Goal: Task Accomplishment & Management: Manage account settings

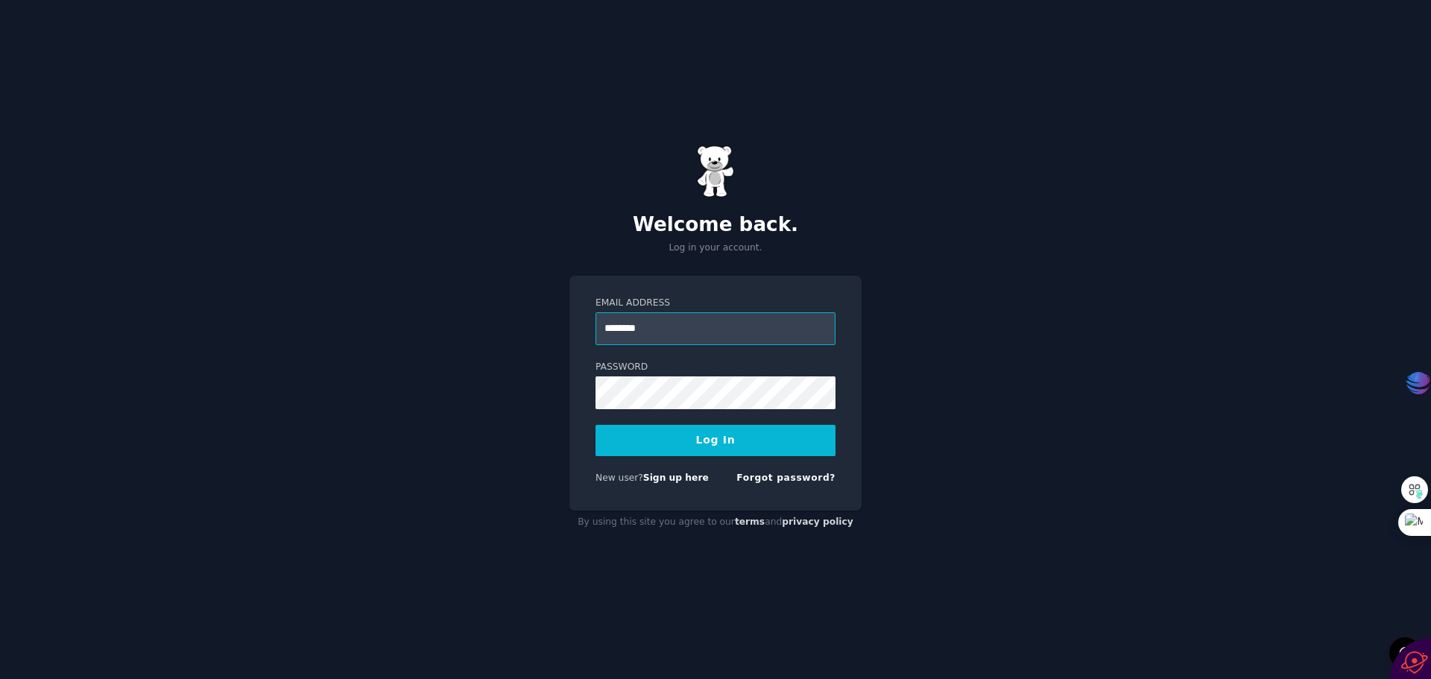
type input "**********"
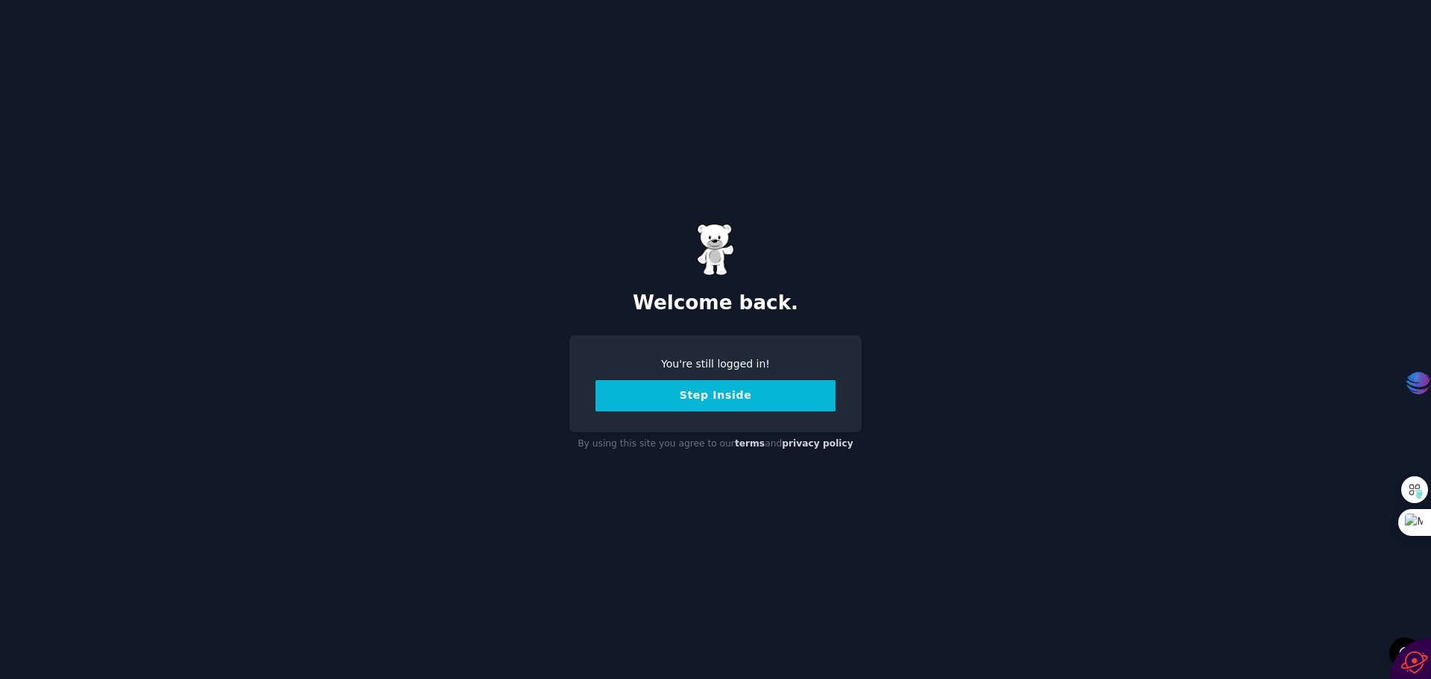
click at [705, 395] on button "Step Inside" at bounding box center [716, 395] width 240 height 31
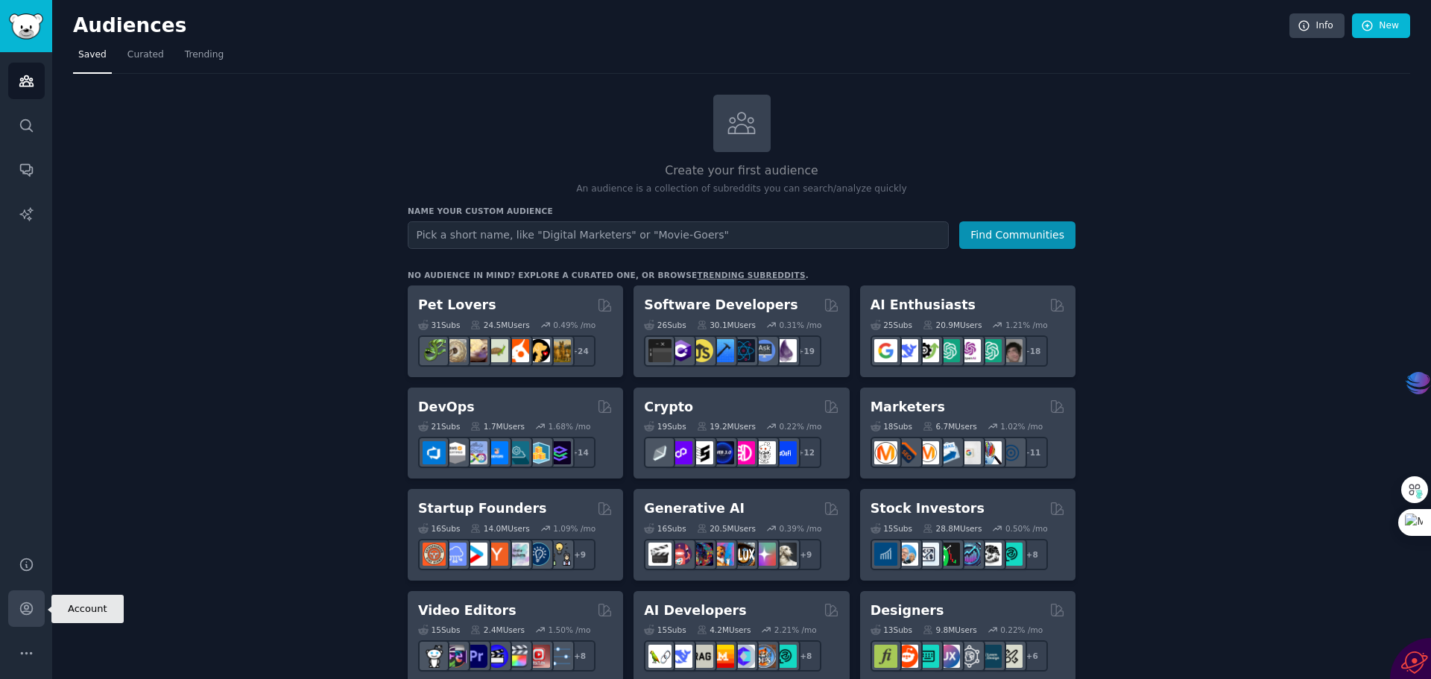
click at [30, 608] on icon "Sidebar" at bounding box center [27, 609] width 16 height 16
